Goal: Task Accomplishment & Management: Complete application form

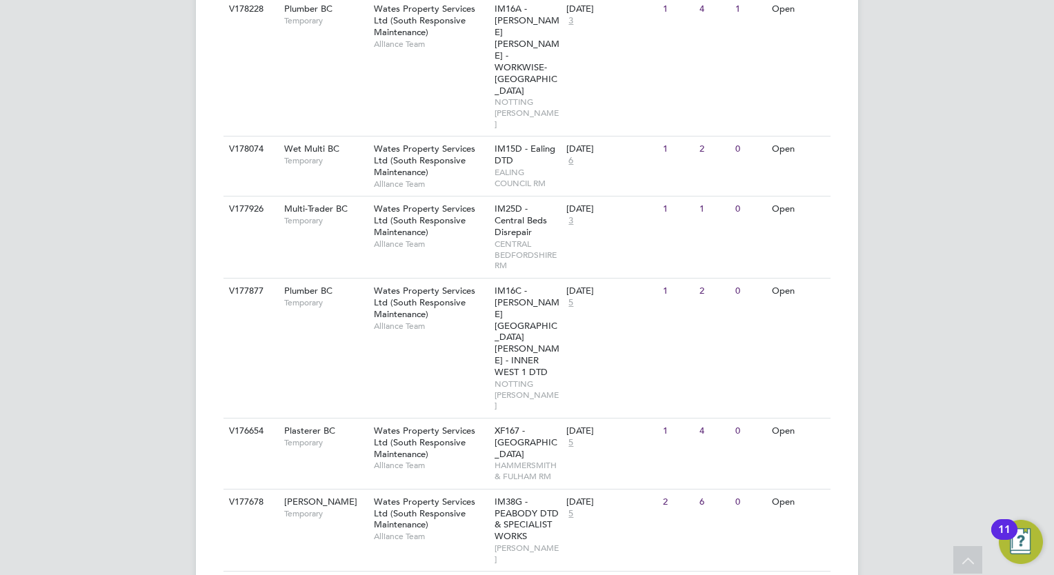
scroll to position [1035, 0]
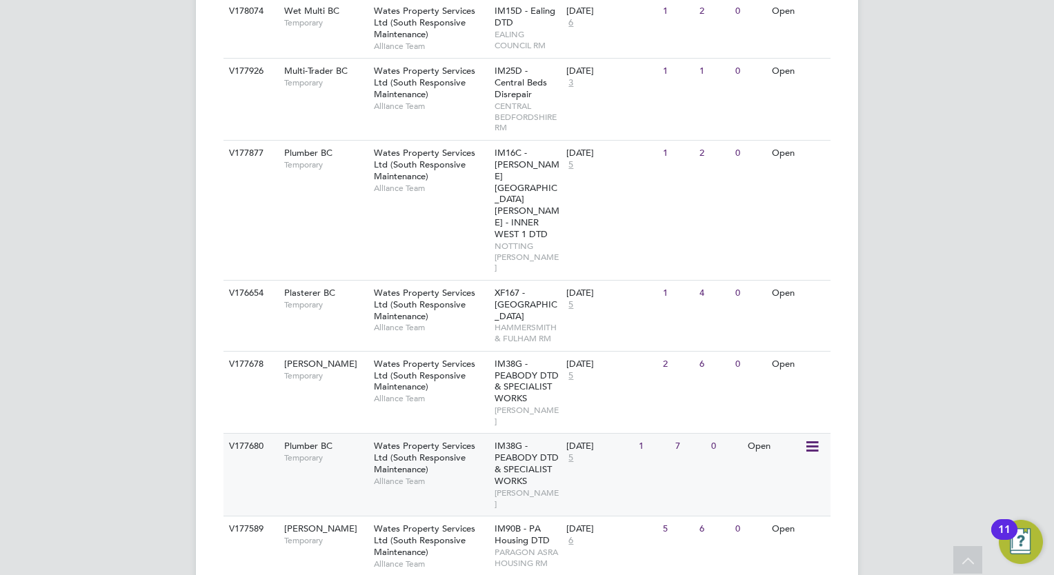
click at [348, 452] on span "Temporary" at bounding box center [325, 457] width 83 height 11
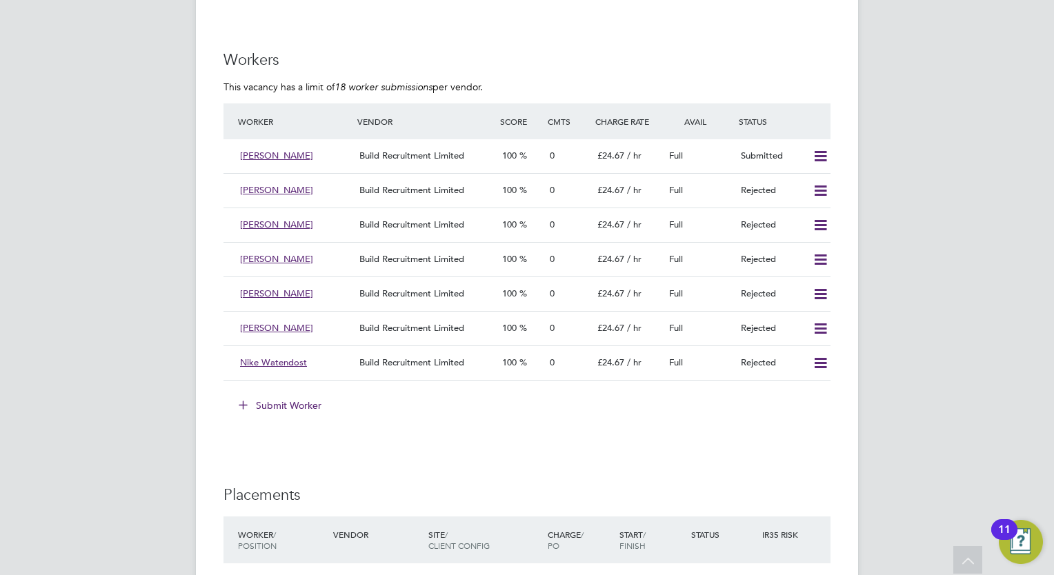
click at [310, 403] on button "Submit Worker" at bounding box center [280, 406] width 103 height 22
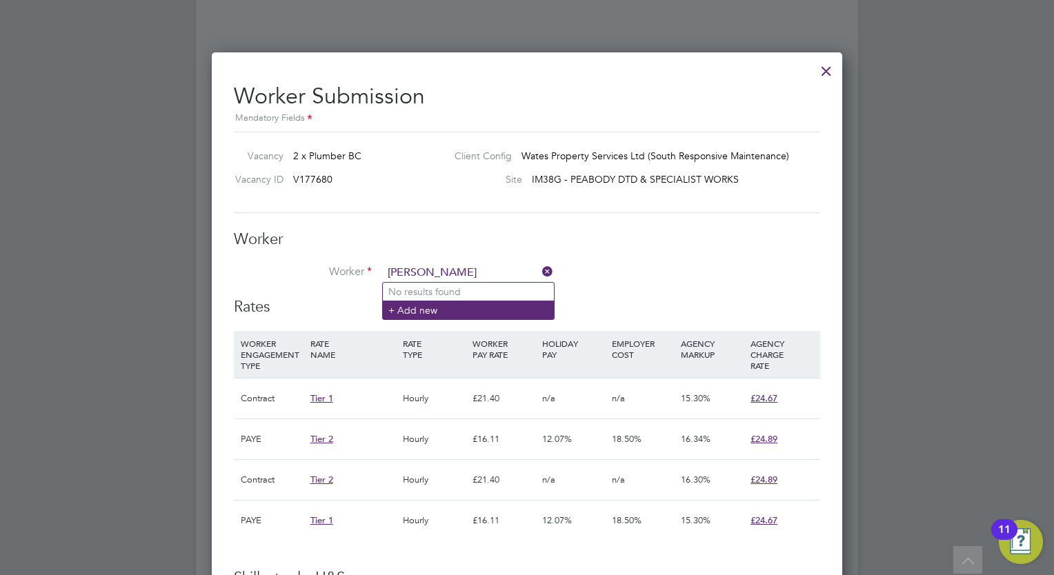
type input "martin crossley"
click at [416, 310] on li "+ Add new" at bounding box center [468, 310] width 171 height 19
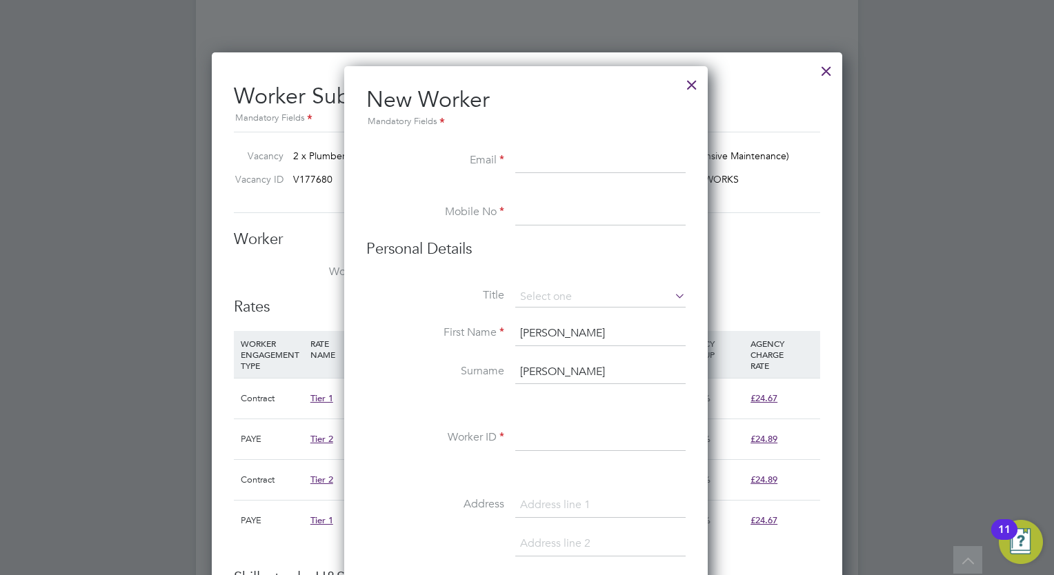
paste input "martinJcrossley@hotmail.com"
type input "martinJcrossley@hotmail.com"
click at [555, 210] on input at bounding box center [600, 213] width 170 height 25
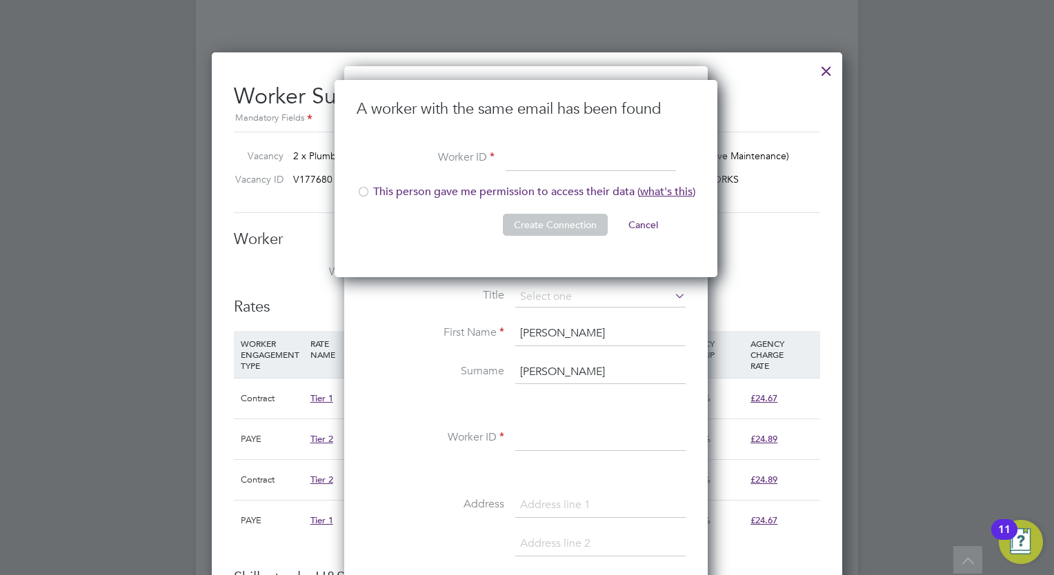
click at [362, 193] on div at bounding box center [364, 193] width 14 height 14
click at [564, 161] on input at bounding box center [591, 159] width 170 height 25
type input "207760"
click at [536, 227] on button "Create Connection" at bounding box center [555, 225] width 105 height 22
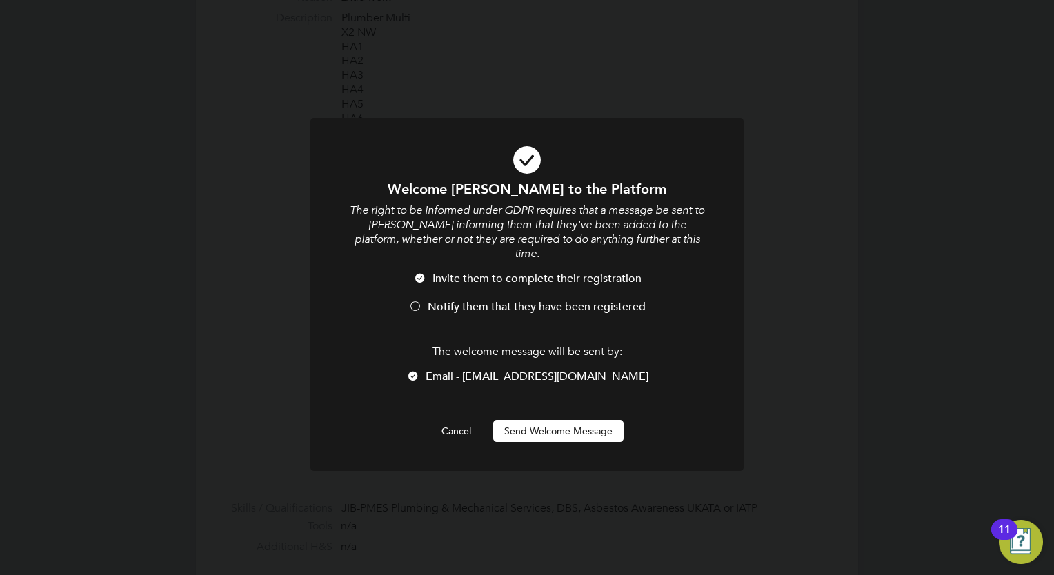
click at [541, 420] on button "Send Welcome Message" at bounding box center [558, 431] width 130 height 22
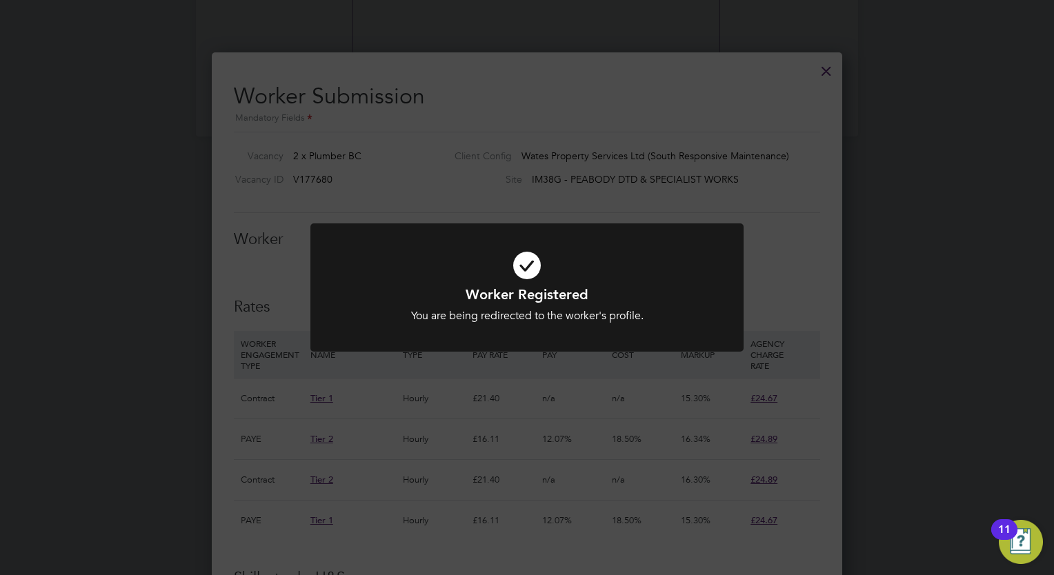
click at [617, 153] on div "Worker Registered You are being redirected to the worker's profile. Cancel Okay" at bounding box center [527, 287] width 1054 height 575
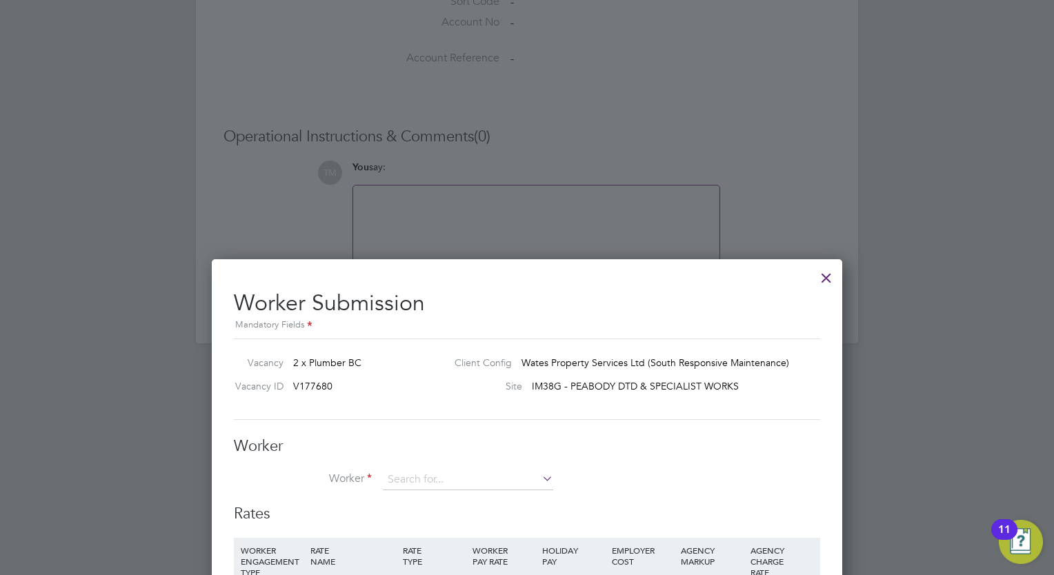
click at [823, 269] on div at bounding box center [826, 274] width 25 height 25
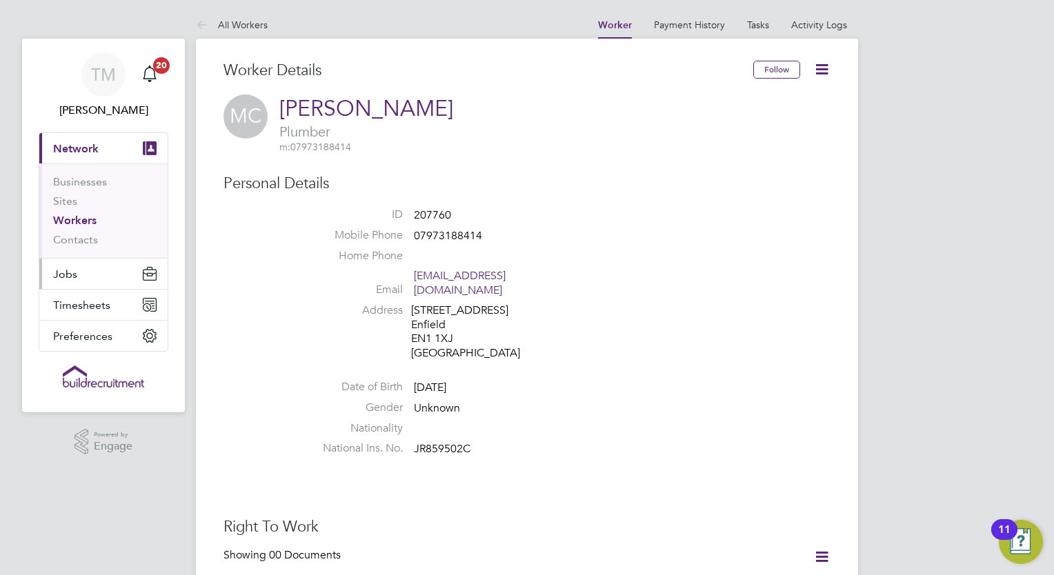
click at [63, 277] on span "Jobs" at bounding box center [65, 274] width 24 height 13
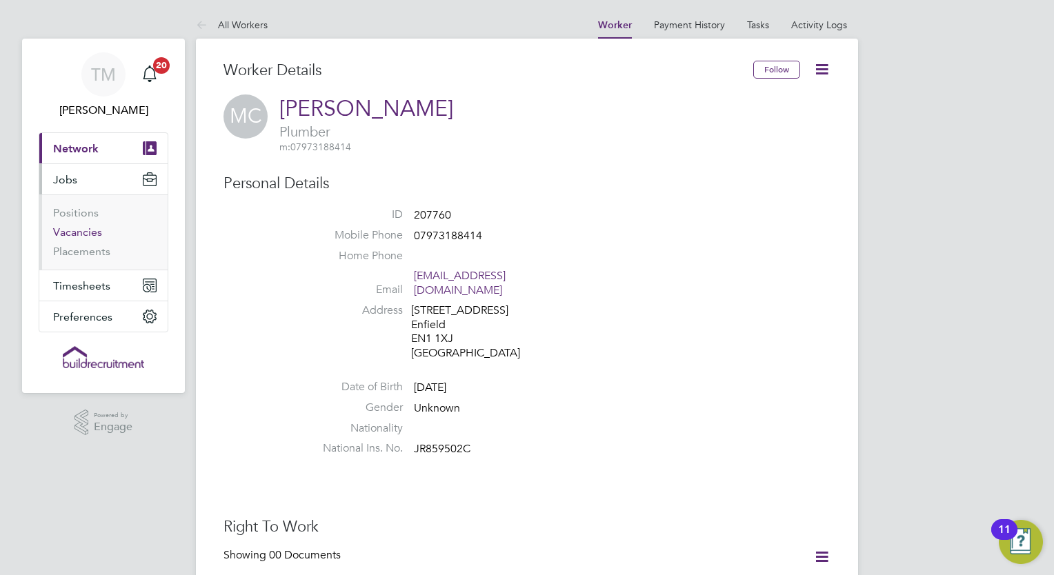
click at [92, 238] on link "Vacancies" at bounding box center [77, 232] width 49 height 13
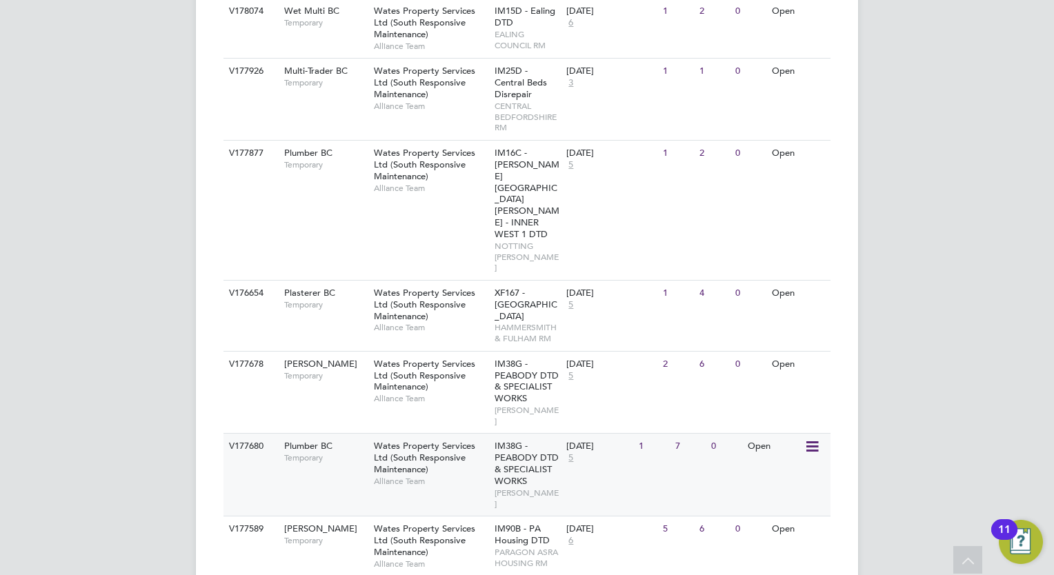
click at [488, 434] on div "Wates Property Services Ltd (South Responsive Maintenance) Alliance Team" at bounding box center [430, 463] width 121 height 59
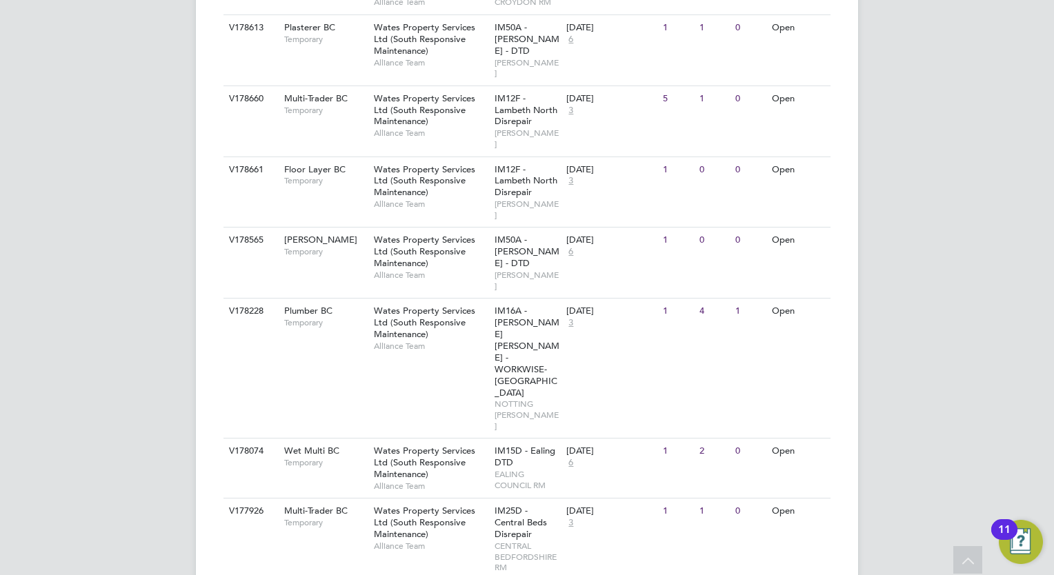
scroll to position [590, 0]
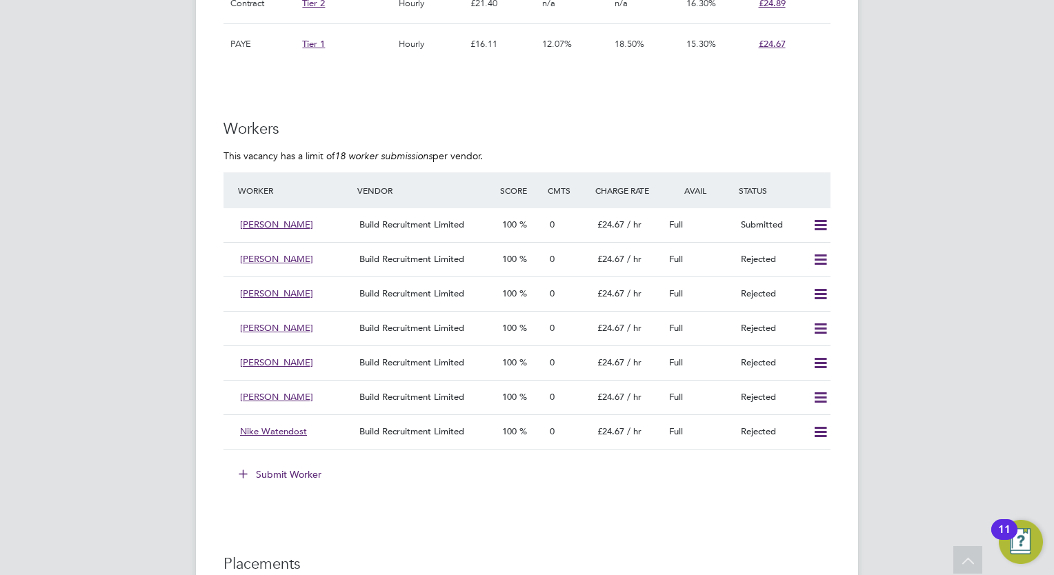
click at [272, 466] on button "Submit Worker" at bounding box center [280, 475] width 103 height 22
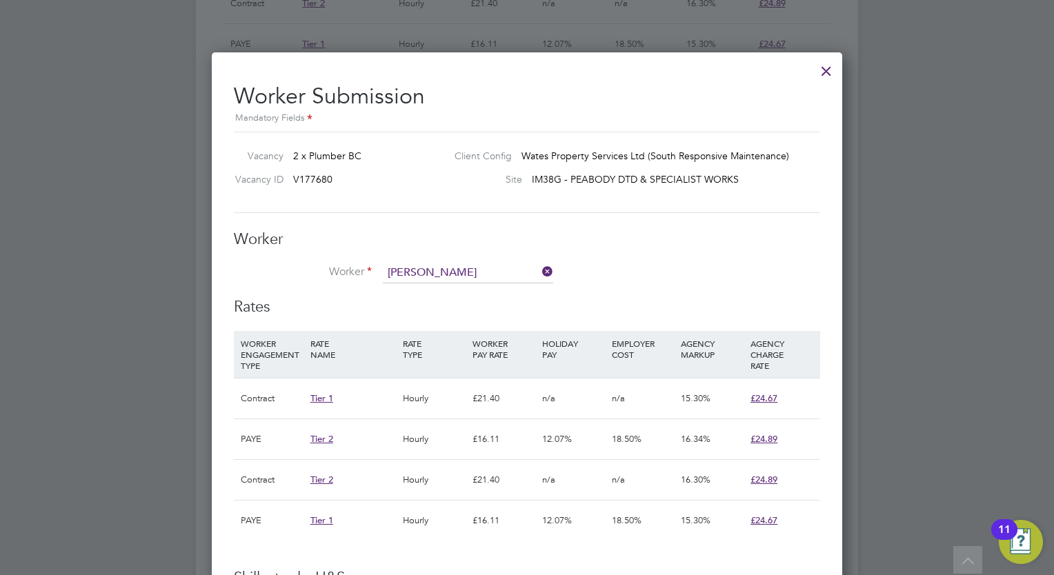
click at [450, 350] on li "Martin Crossley (207760)" at bounding box center [512, 348] width 258 height 19
type input "Martin Crossley (207760)"
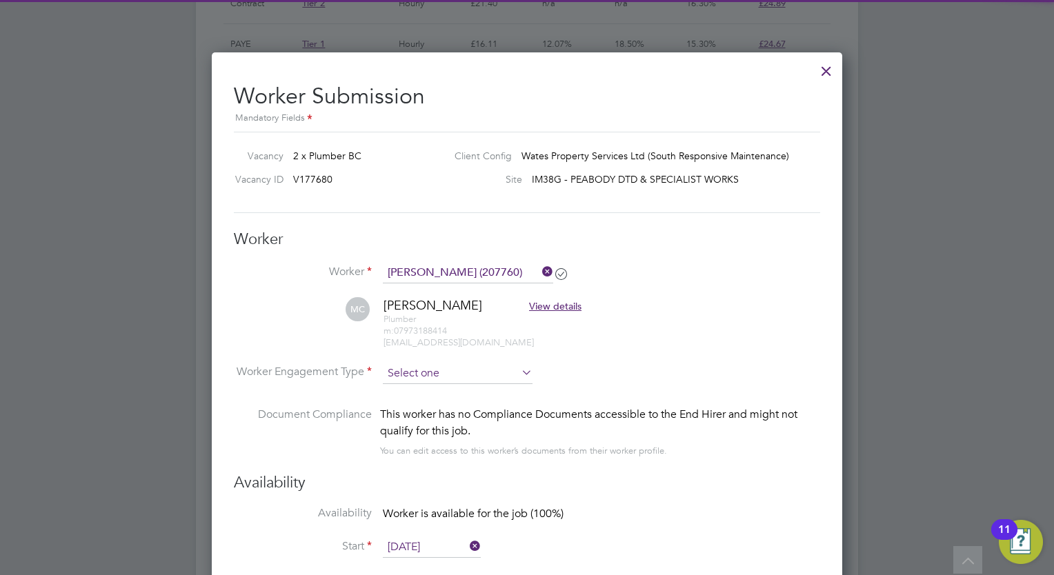
click at [432, 370] on input at bounding box center [458, 374] width 150 height 21
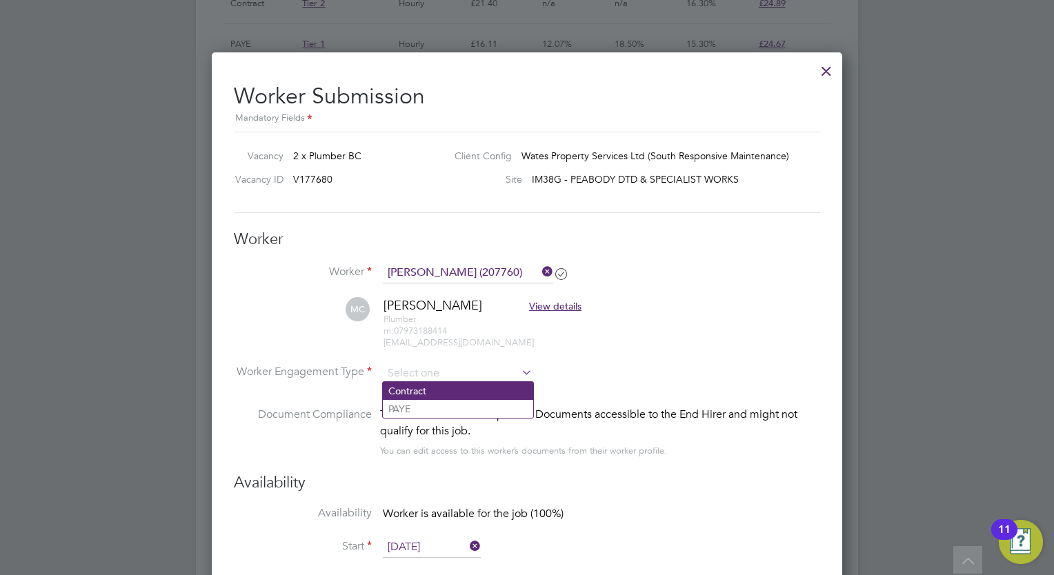
click at [425, 389] on li "Contract" at bounding box center [458, 391] width 150 height 18
type input "Contract"
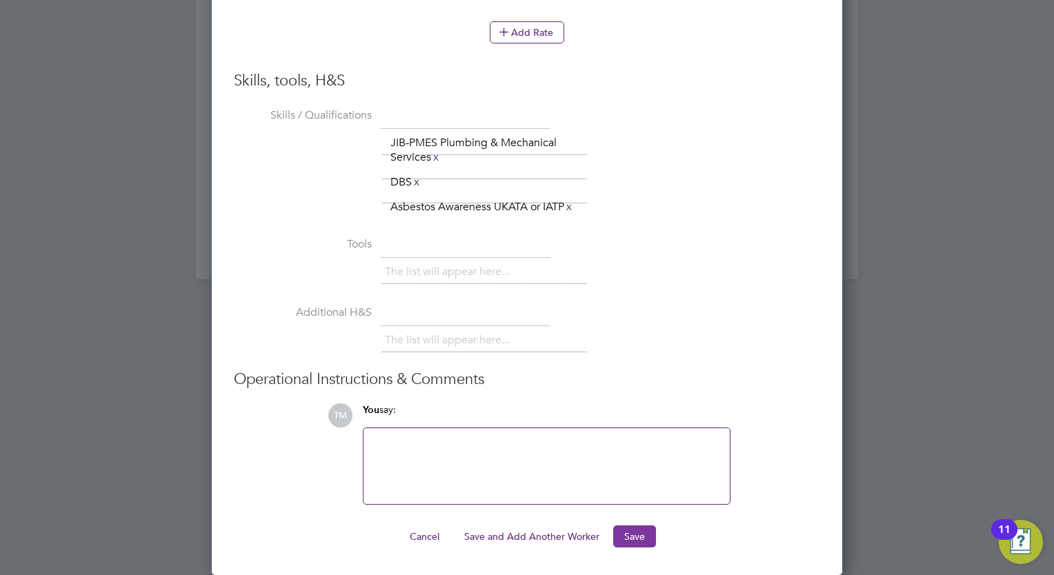
click at [644, 537] on button "Save" at bounding box center [634, 537] width 43 height 22
